Goal: Find specific page/section: Find specific page/section

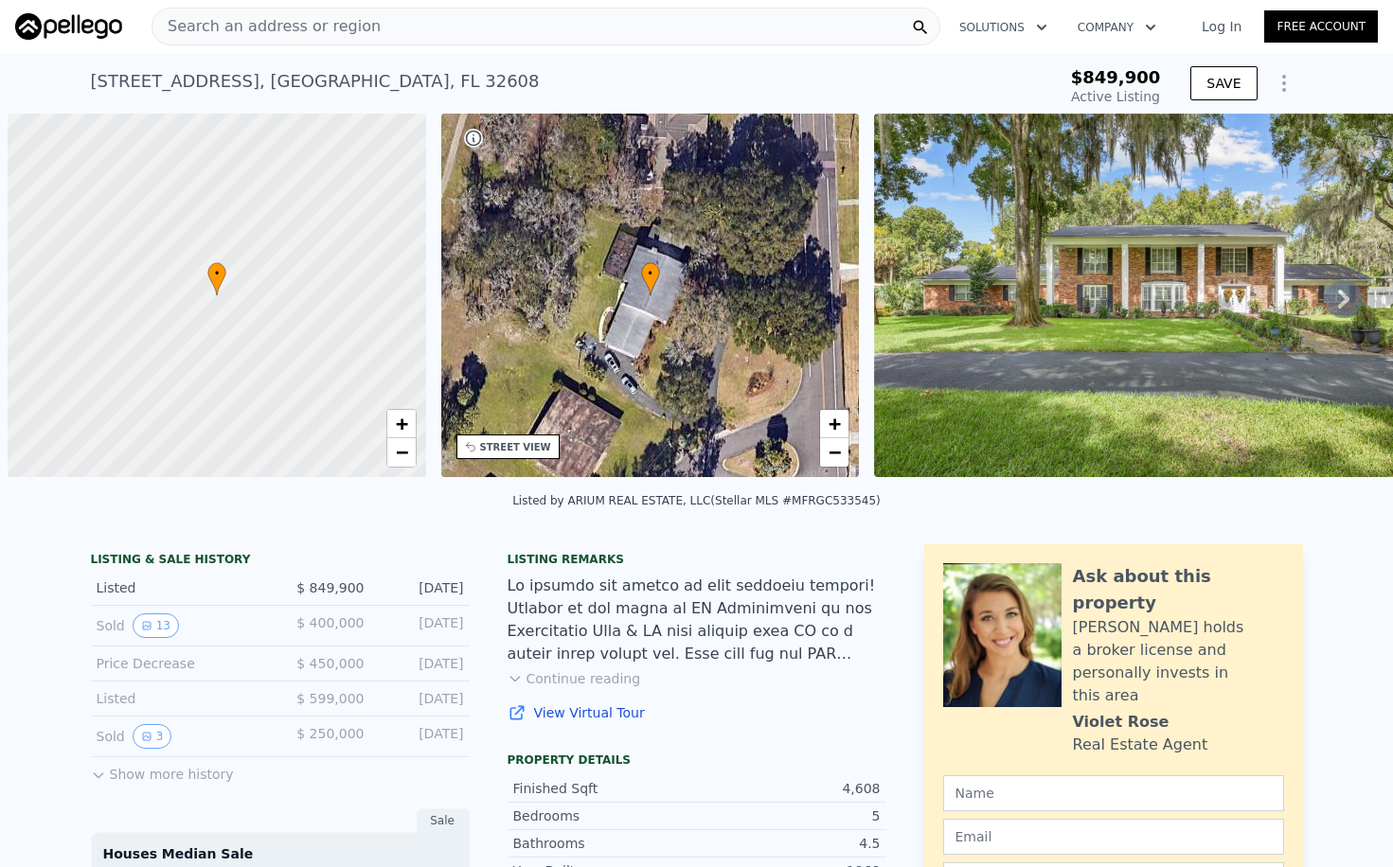
scroll to position [0, 8]
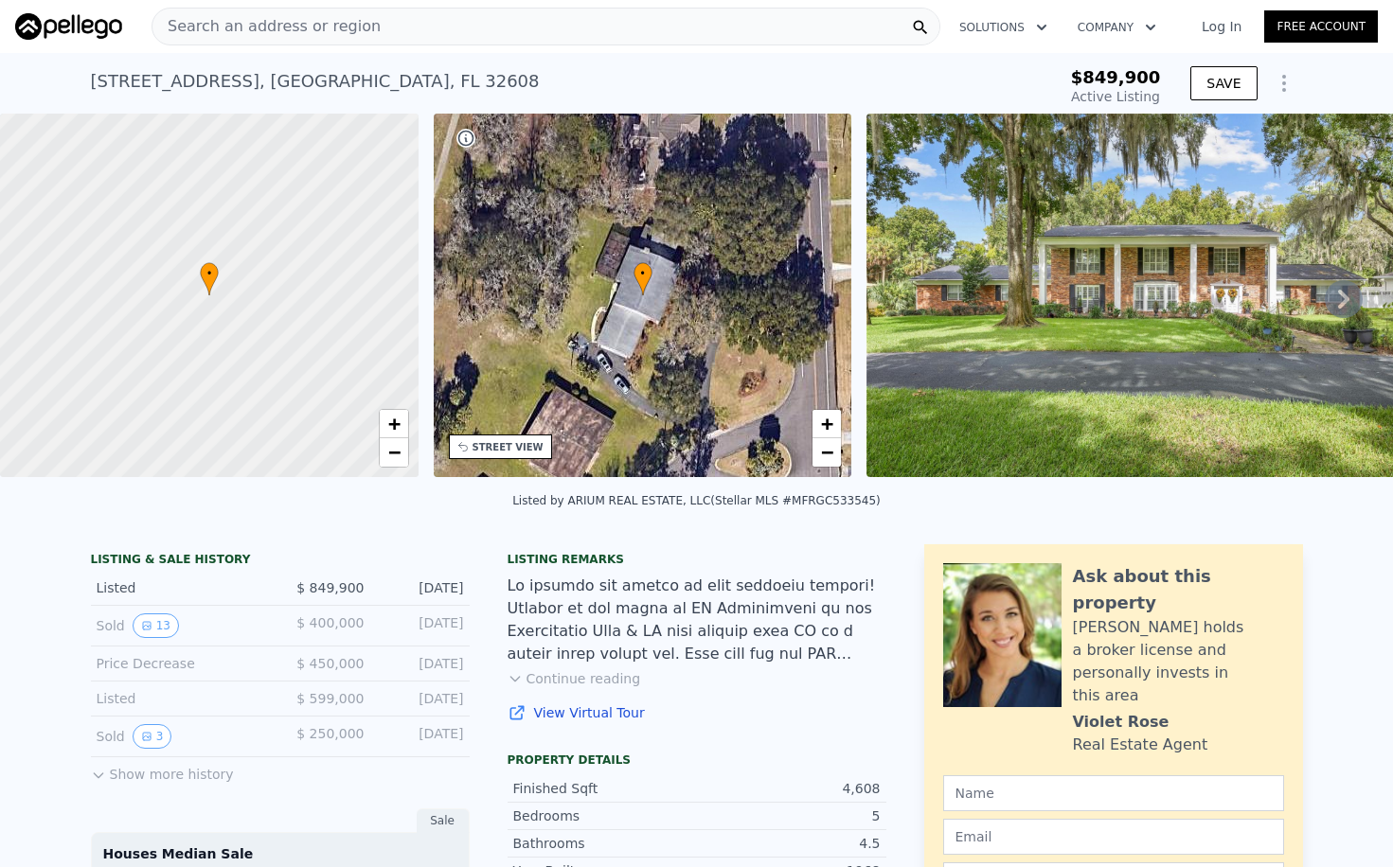
click at [90, 22] on img at bounding box center [68, 26] width 107 height 27
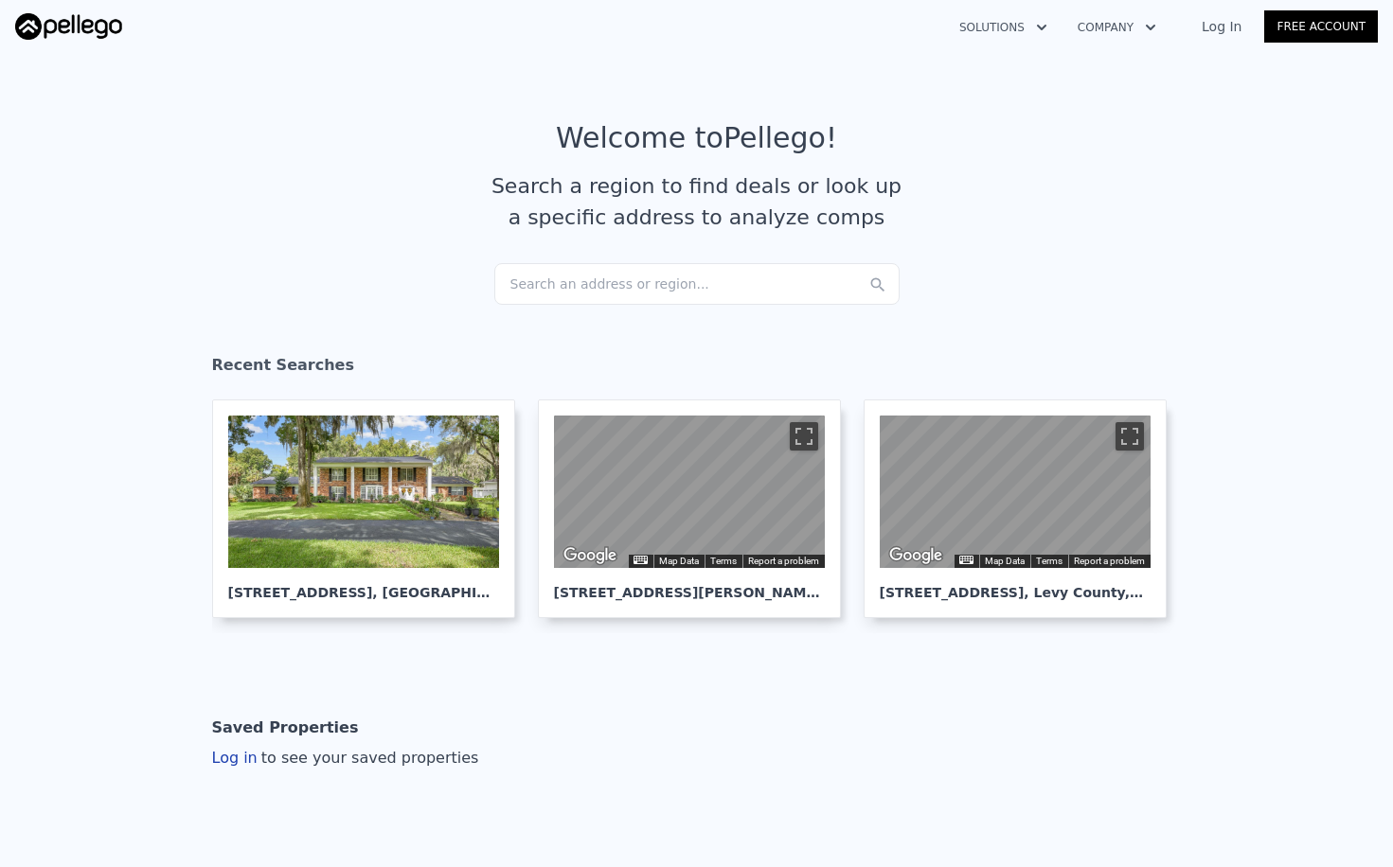
click at [891, 118] on section "Welcome to Pellego ! Search a region to find deals or look up a specific addres…" at bounding box center [696, 192] width 1393 height 294
click at [667, 284] on div "Search an address or region..." at bounding box center [696, 284] width 405 height 42
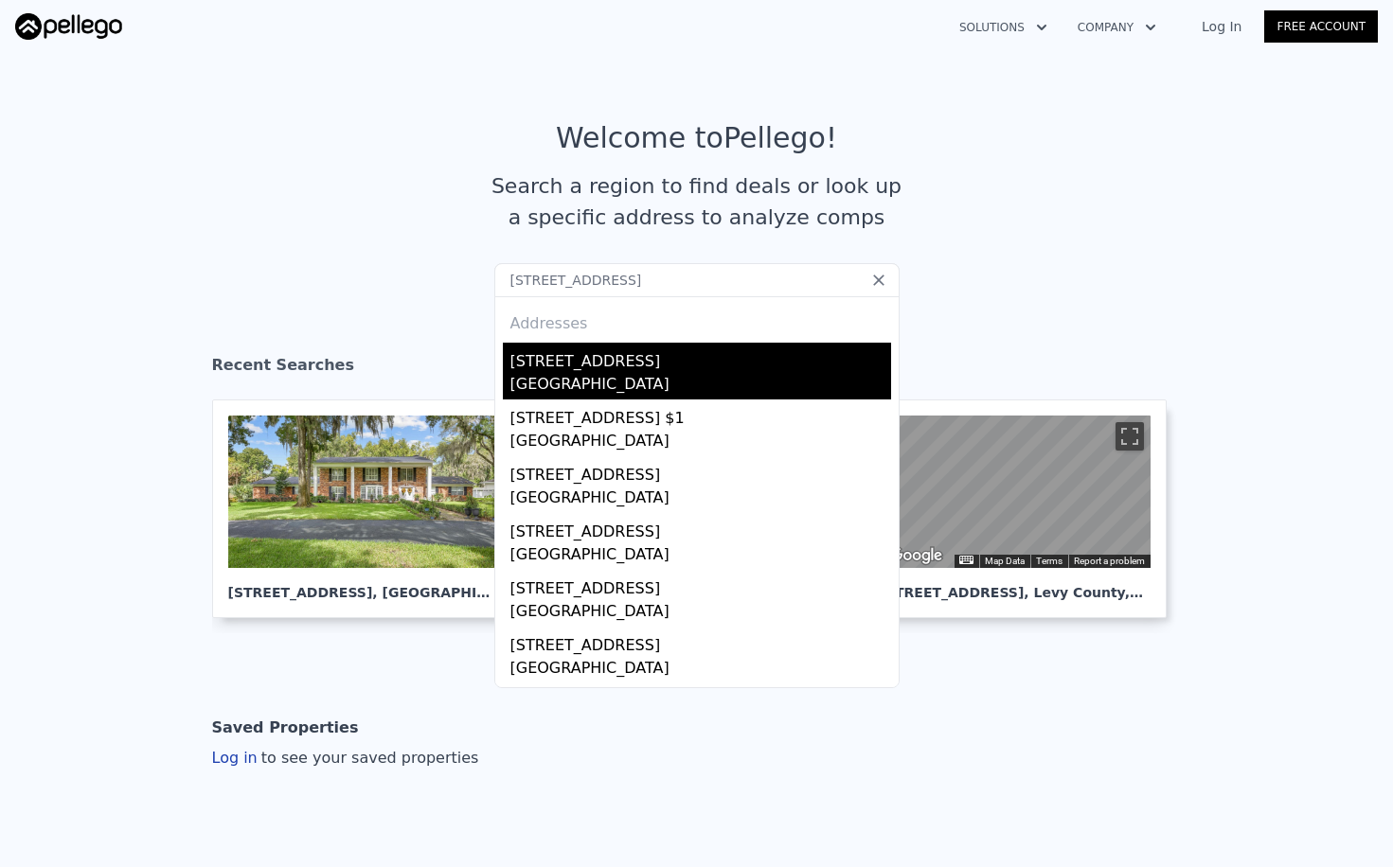
type input "[STREET_ADDRESS]"
click at [673, 364] on div "[STREET_ADDRESS]" at bounding box center [700, 358] width 381 height 30
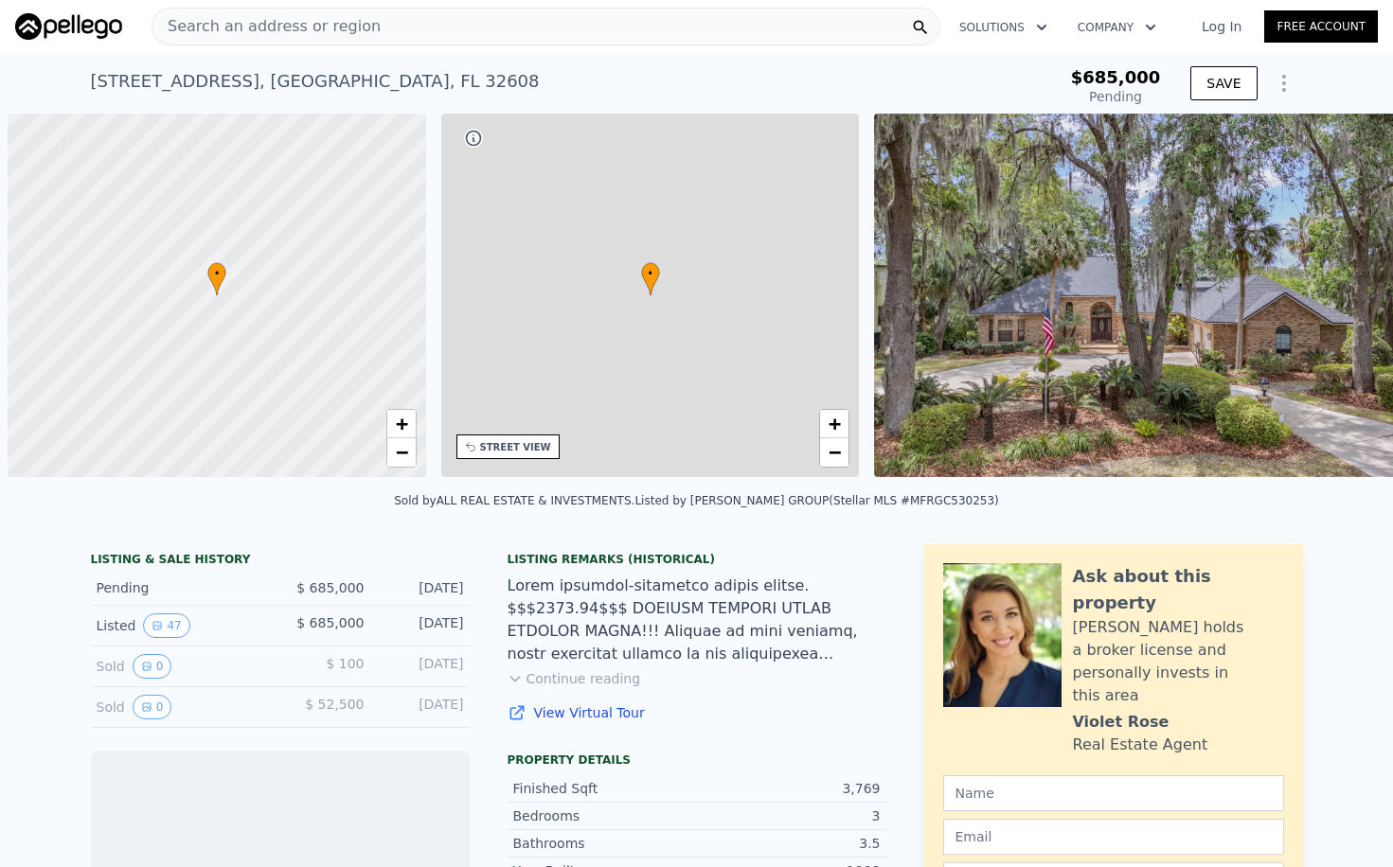
scroll to position [0, 8]
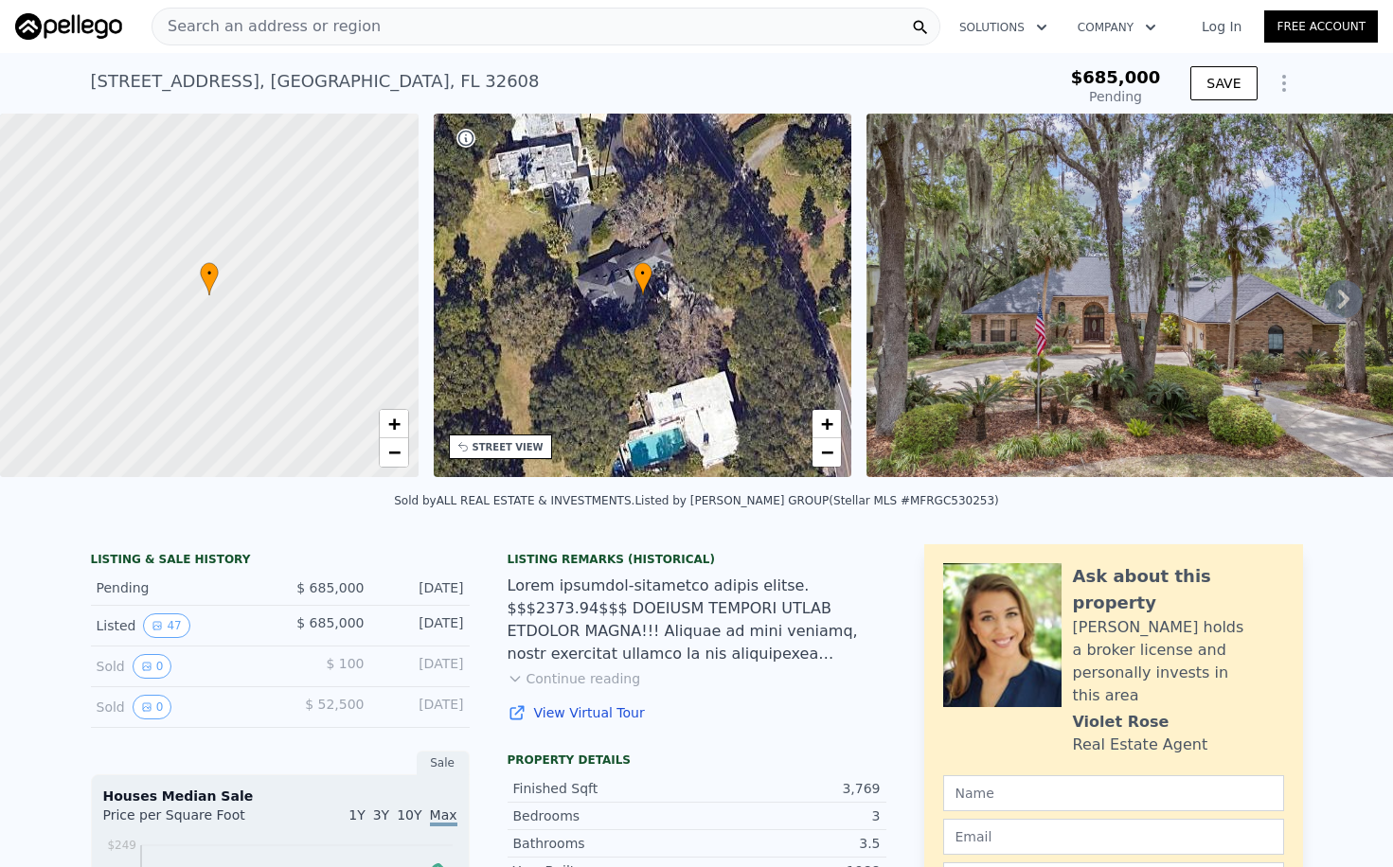
click at [1335, 294] on icon at bounding box center [1344, 299] width 38 height 38
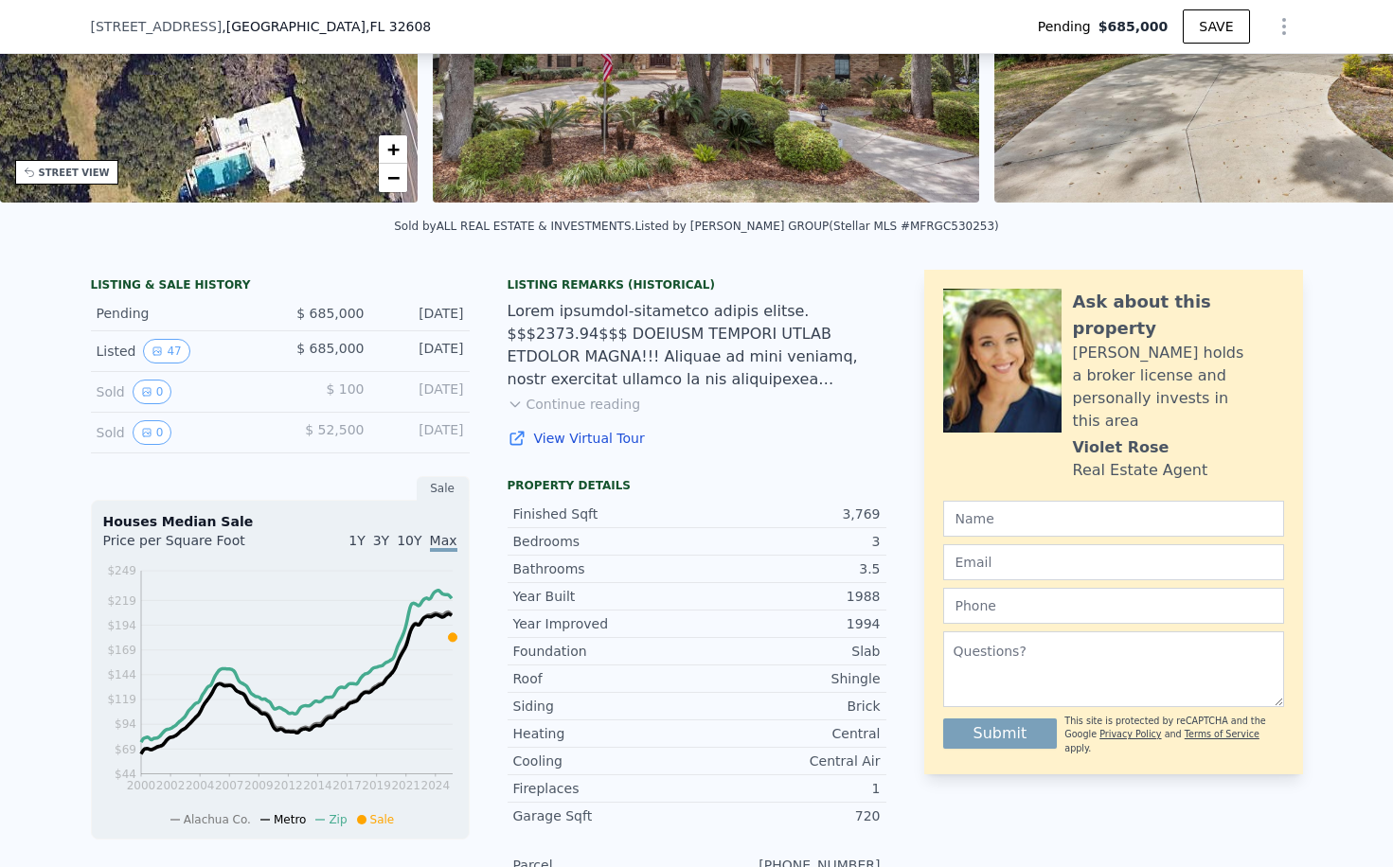
scroll to position [232, 0]
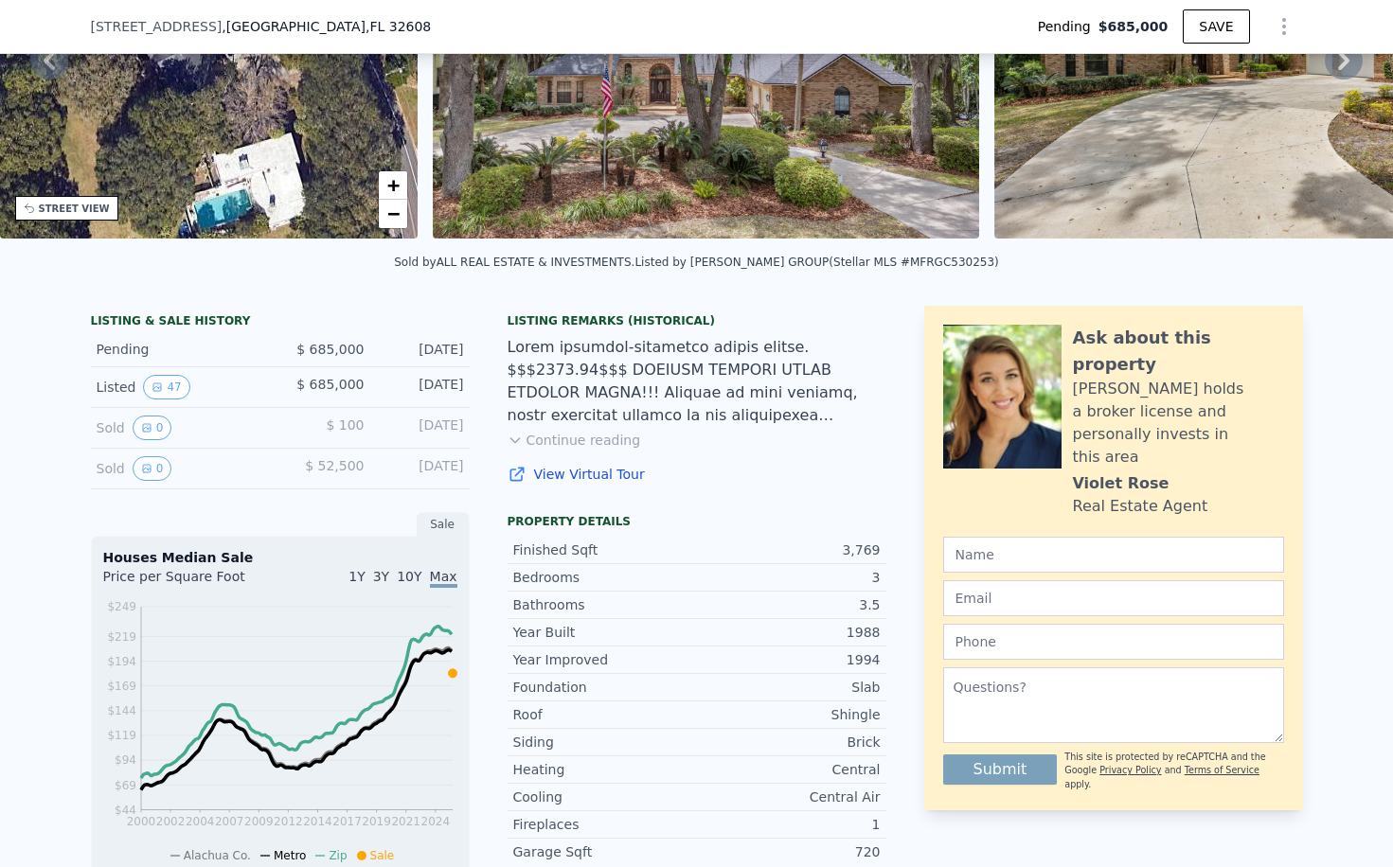
click at [786, 447] on div "Listing Remarks (Historical) Continue reading View Virtual Tour" at bounding box center [696, 409] width 379 height 193
